Goal: Information Seeking & Learning: Learn about a topic

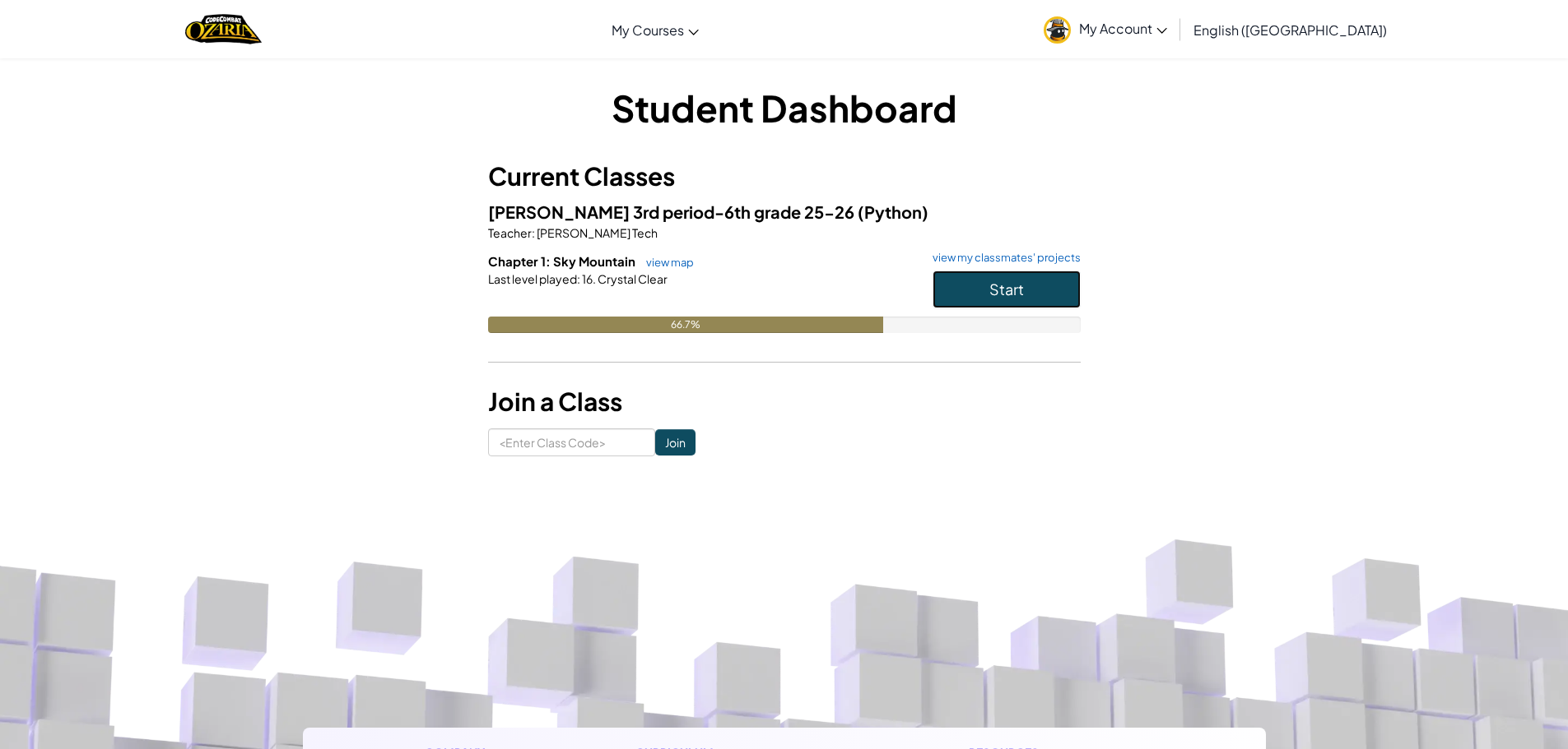
click at [954, 286] on button "Start" at bounding box center [1006, 289] width 148 height 38
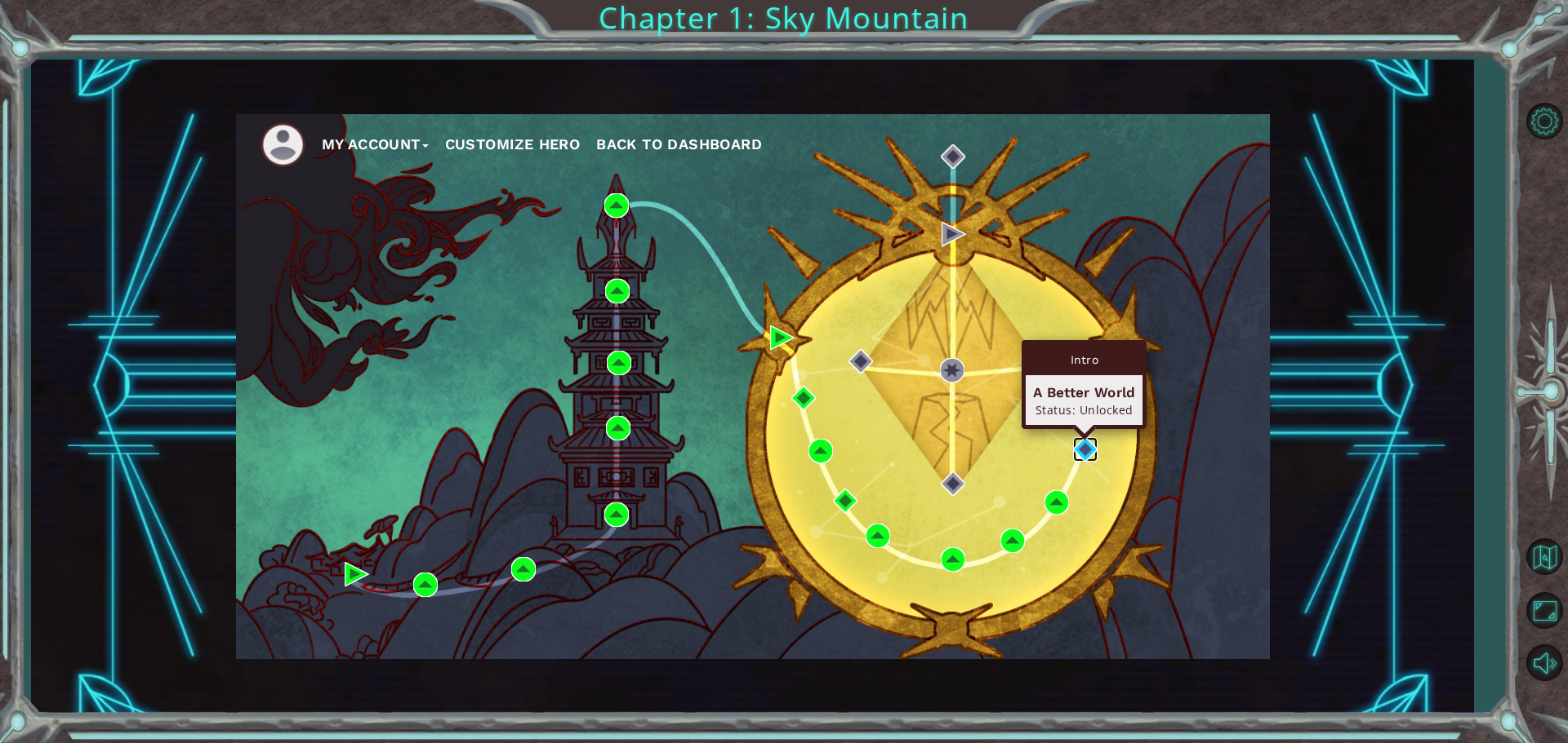
click at [1085, 447] on img at bounding box center [1085, 450] width 25 height 25
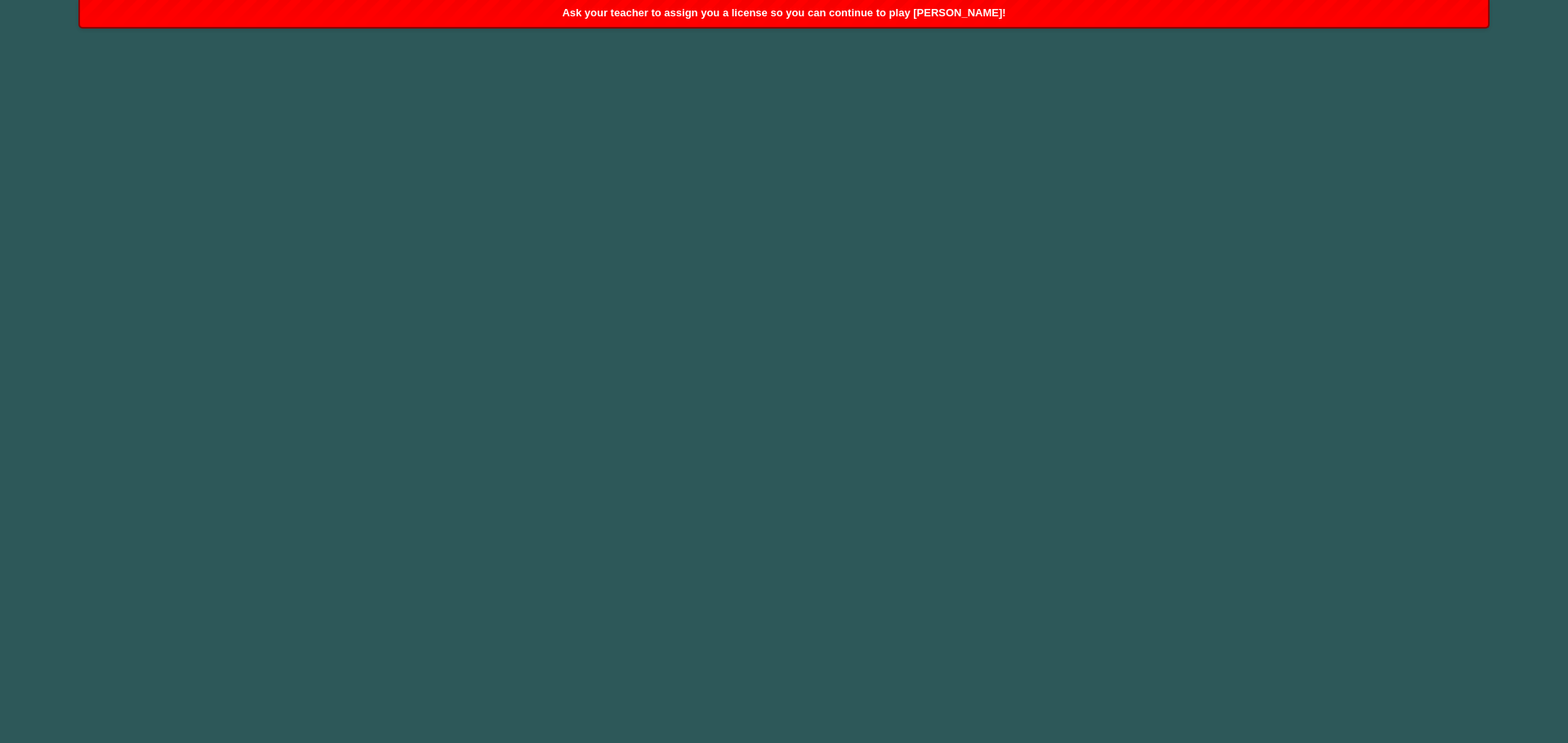
click at [916, 19] on div "Ask your teacher to assign you a license so you can continue to play [PERSON_NA…" at bounding box center [784, 13] width 1407 height 27
